Goal: Entertainment & Leisure: Browse casually

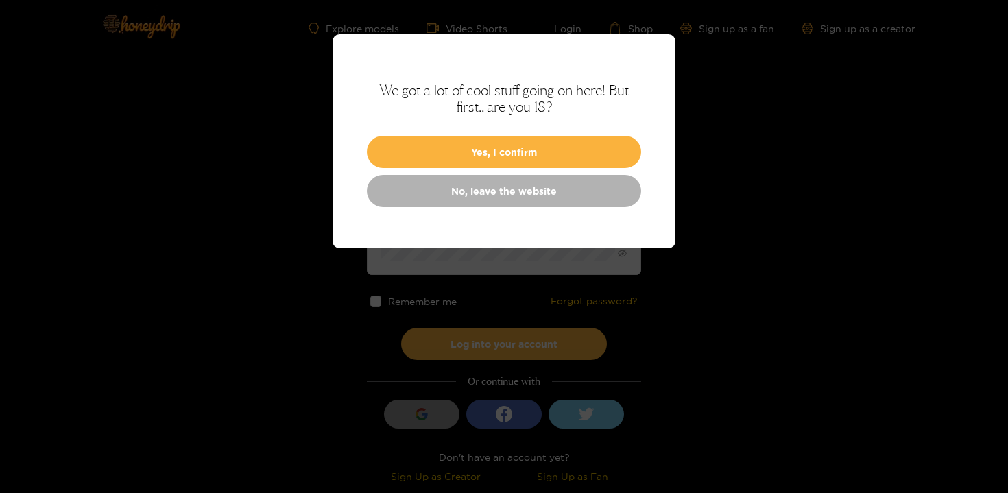
click at [605, 146] on button "Yes, I confirm" at bounding box center [504, 152] width 274 height 32
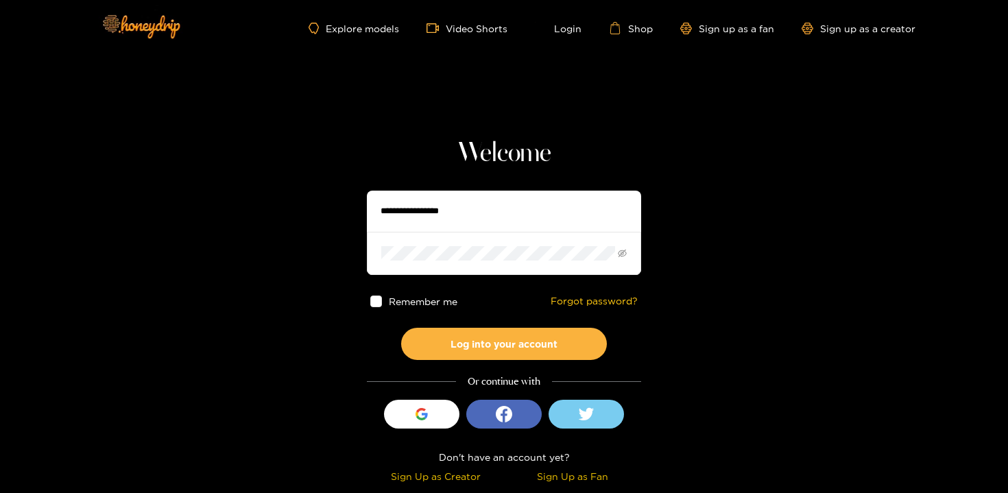
click at [448, 476] on div "Sign Up as Creator" at bounding box center [435, 476] width 130 height 16
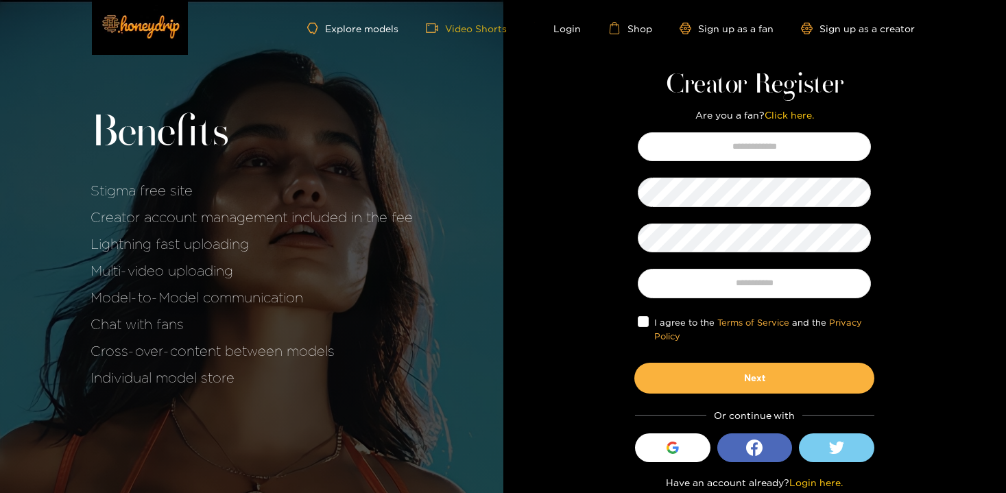
click at [470, 27] on link "Video Shorts" at bounding box center [466, 28] width 81 height 12
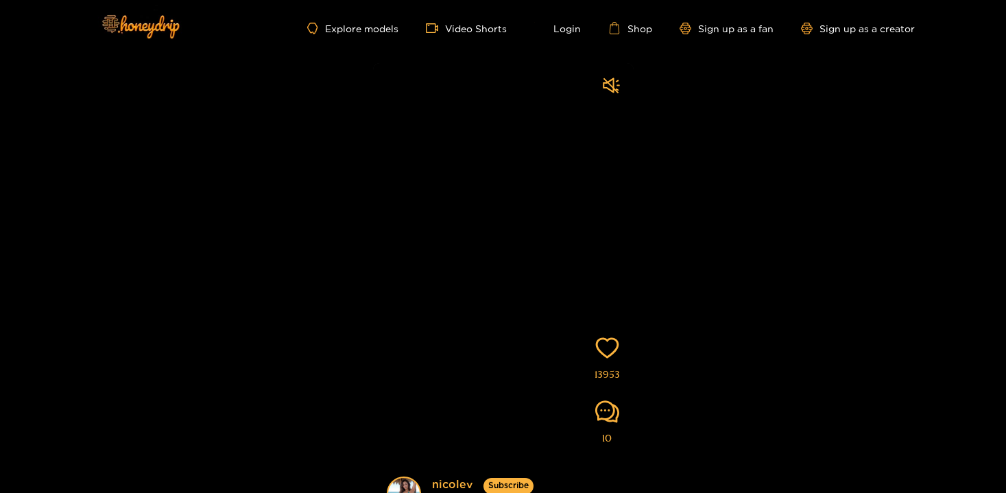
click at [366, 34] on ul "Explore models Video Shorts Login Shop Sign up as a fan Sign up as a creator" at bounding box center [610, 28] width 607 height 12
click at [381, 26] on link "Explore models" at bounding box center [352, 29] width 91 height 12
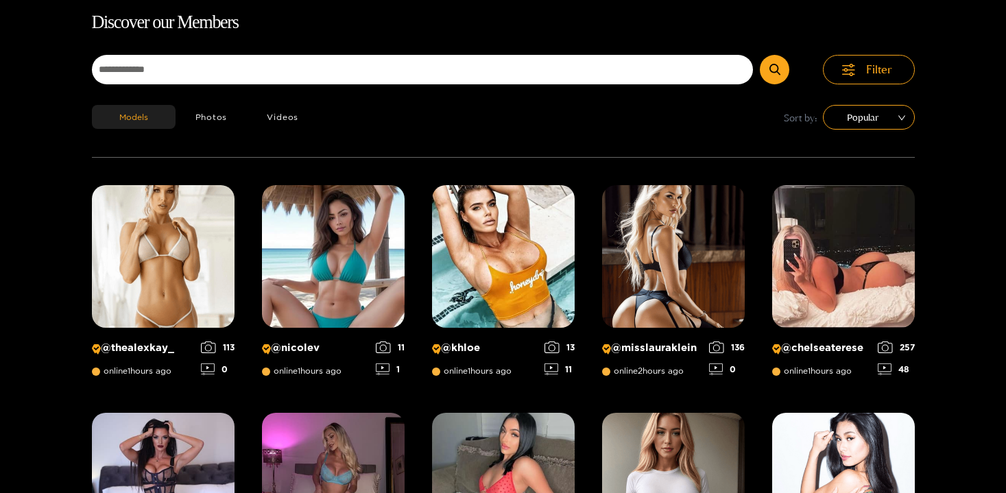
scroll to position [88, 0]
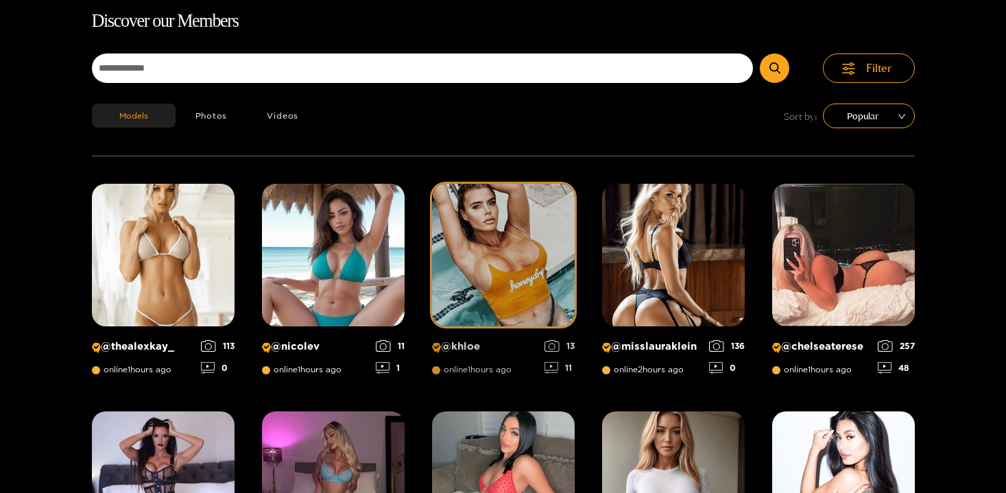
click at [519, 219] on img at bounding box center [503, 255] width 143 height 143
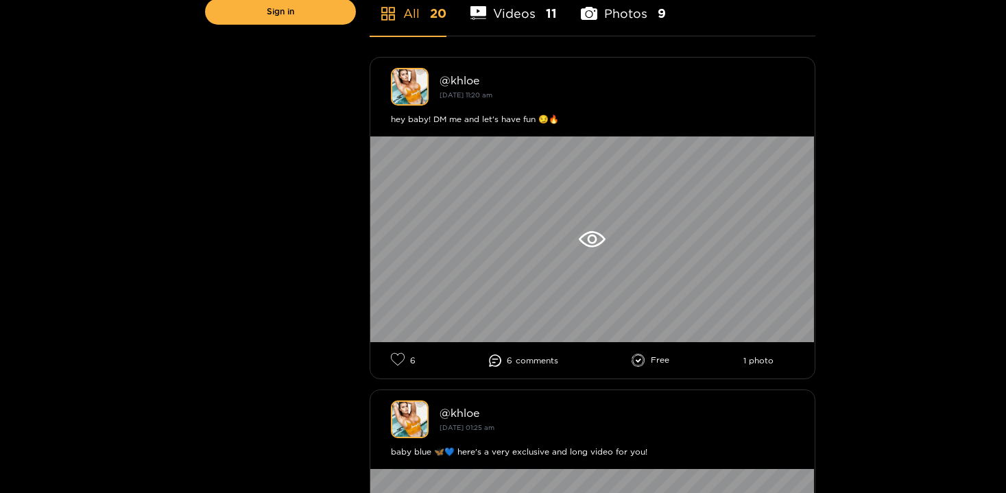
scroll to position [421, 0]
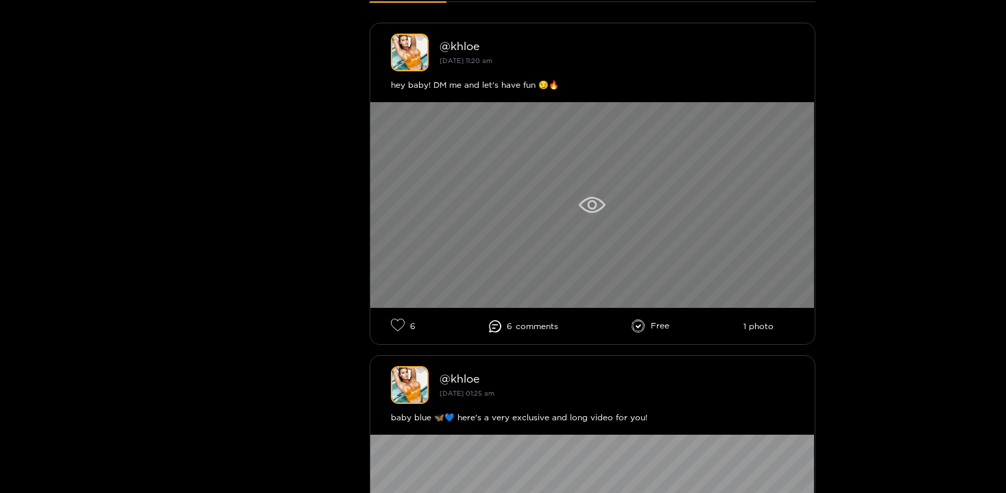
click at [646, 207] on div at bounding box center [592, 205] width 444 height 206
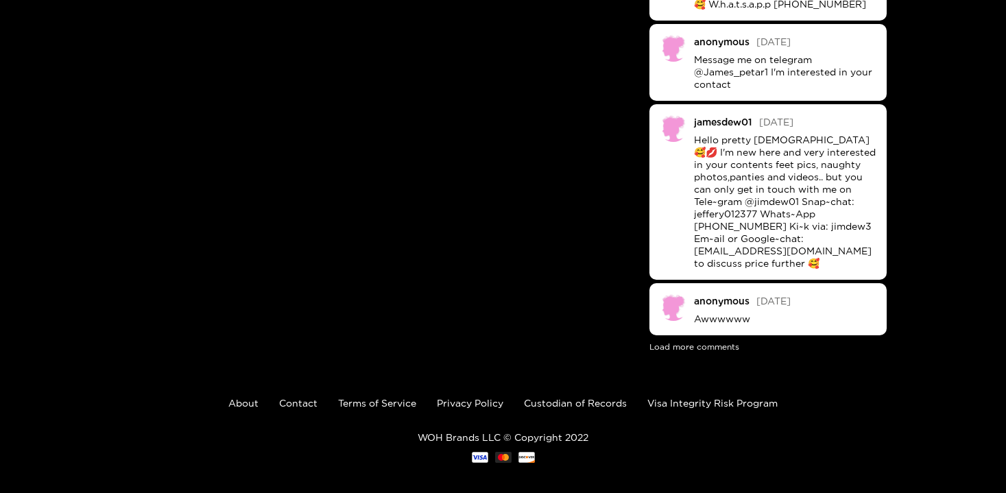
scroll to position [435, 0]
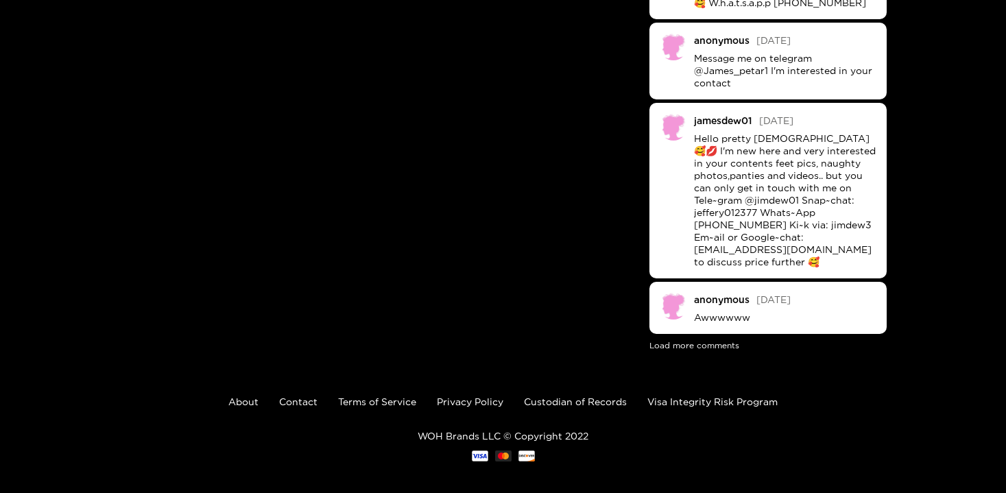
click at [469, 431] on p "WOH Brands LLC © Copyright 2022" at bounding box center [503, 436] width 1006 height 10
click at [420, 431] on p "WOH Brands LLC © Copyright 2022" at bounding box center [503, 436] width 1006 height 10
drag, startPoint x: 421, startPoint y: 427, endPoint x: 652, endPoint y: 426, distance: 230.4
click at [423, 431] on p "WOH Brands LLC © Copyright 2022" at bounding box center [503, 436] width 1006 height 10
click at [698, 431] on p "WOH Brands LLC © Copyright 2022" at bounding box center [503, 436] width 1006 height 10
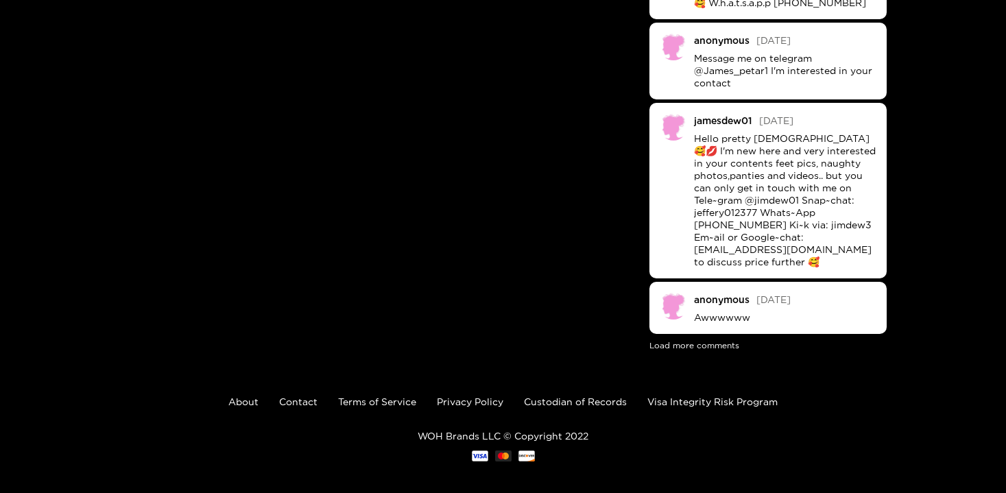
scroll to position [0, 0]
